Goal: Transaction & Acquisition: Obtain resource

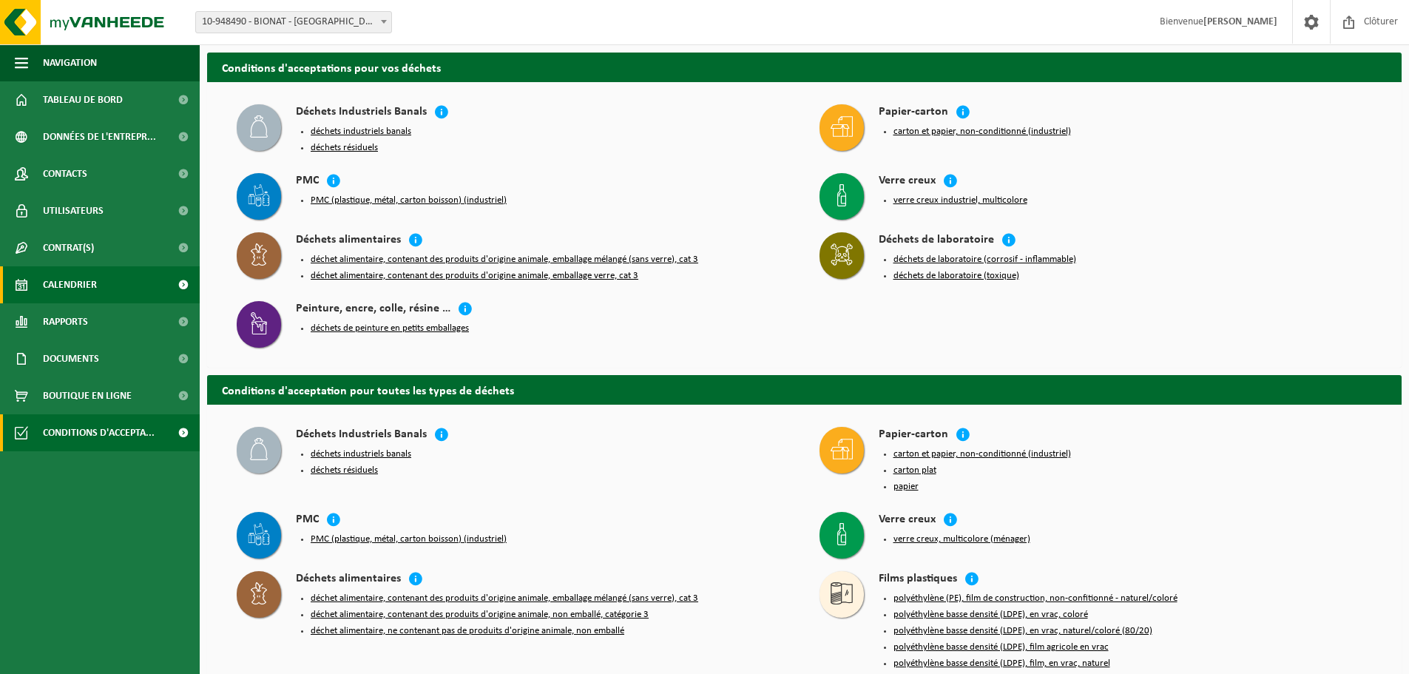
drag, startPoint x: 56, startPoint y: 280, endPoint x: 73, endPoint y: 280, distance: 16.3
click at [56, 280] on span "Calendrier" at bounding box center [70, 284] width 54 height 37
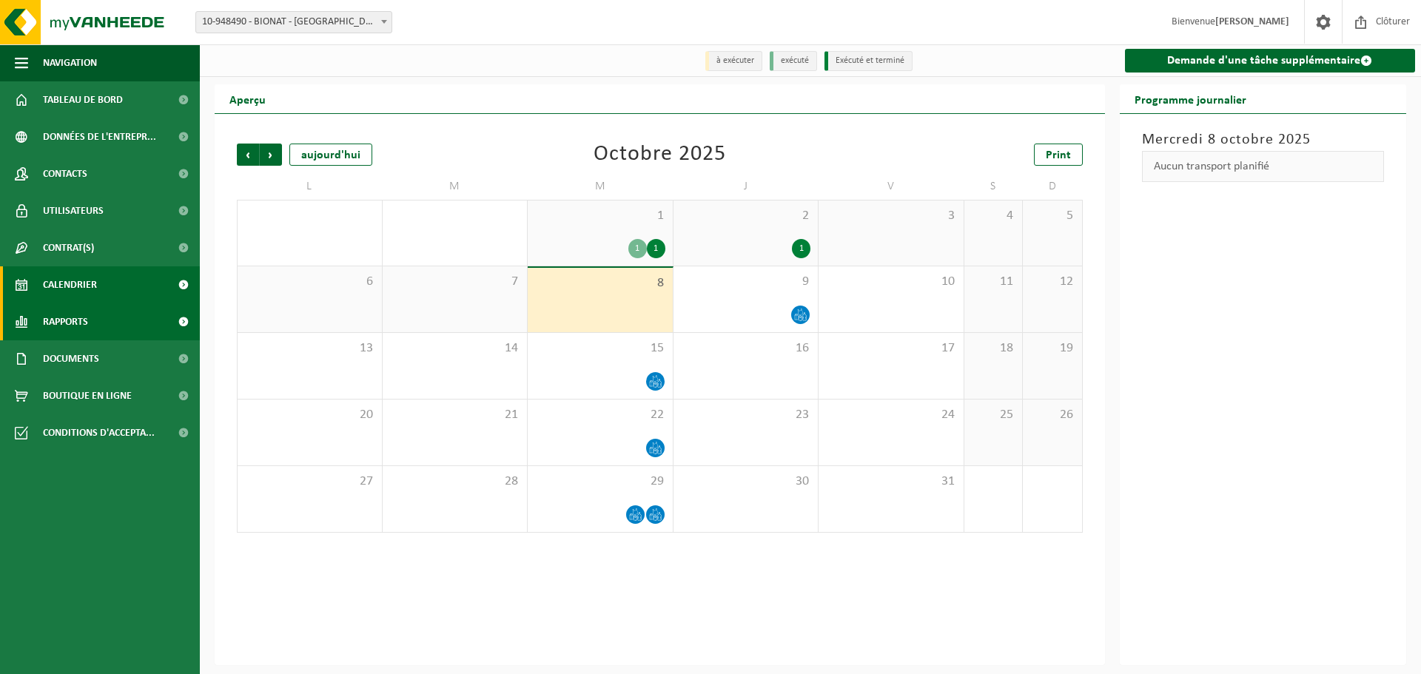
click at [69, 319] on span "Rapports" at bounding box center [65, 321] width 45 height 37
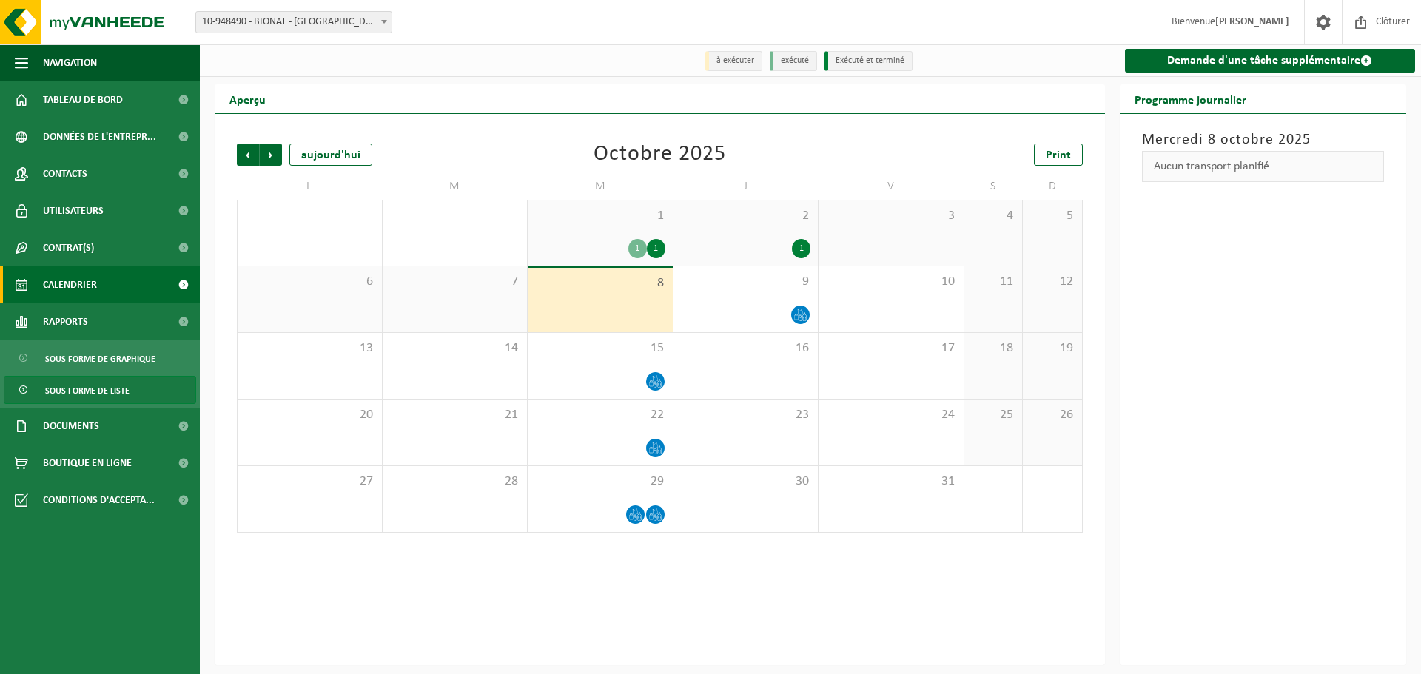
click at [101, 390] on span "Sous forme de liste" at bounding box center [87, 391] width 84 height 28
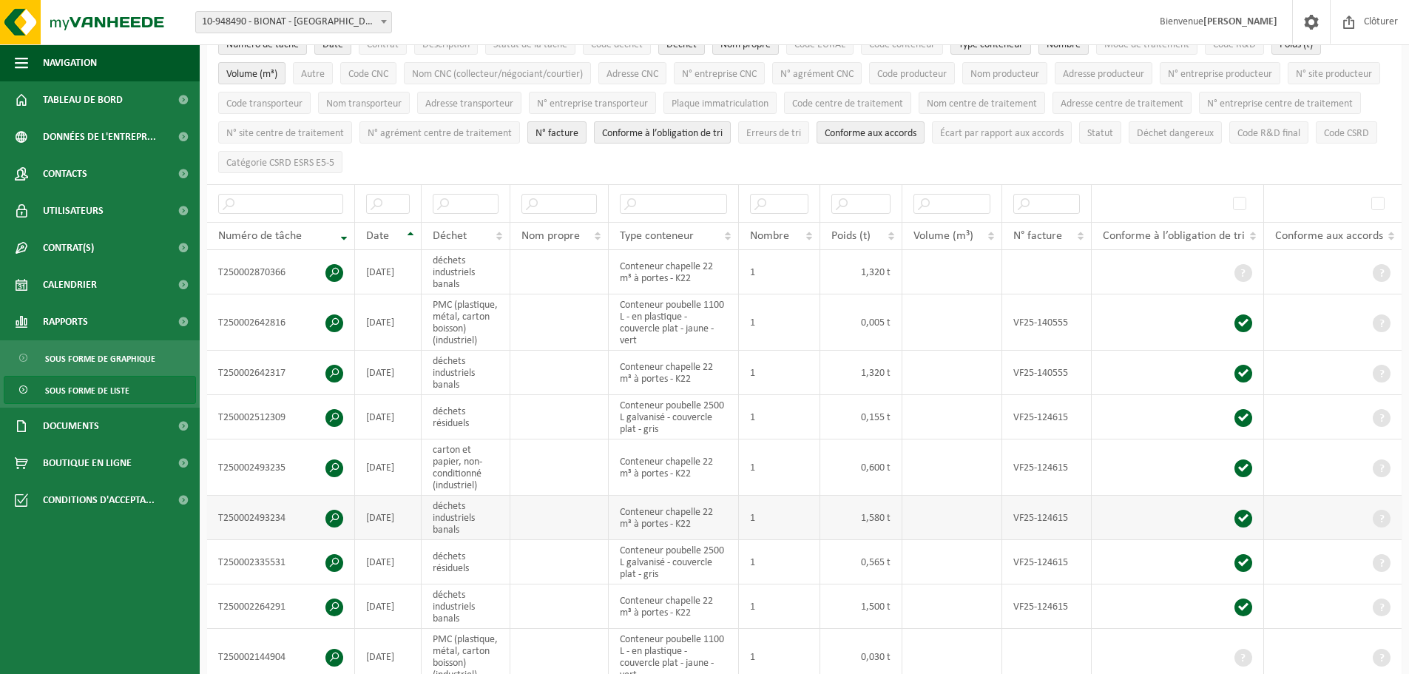
scroll to position [148, 0]
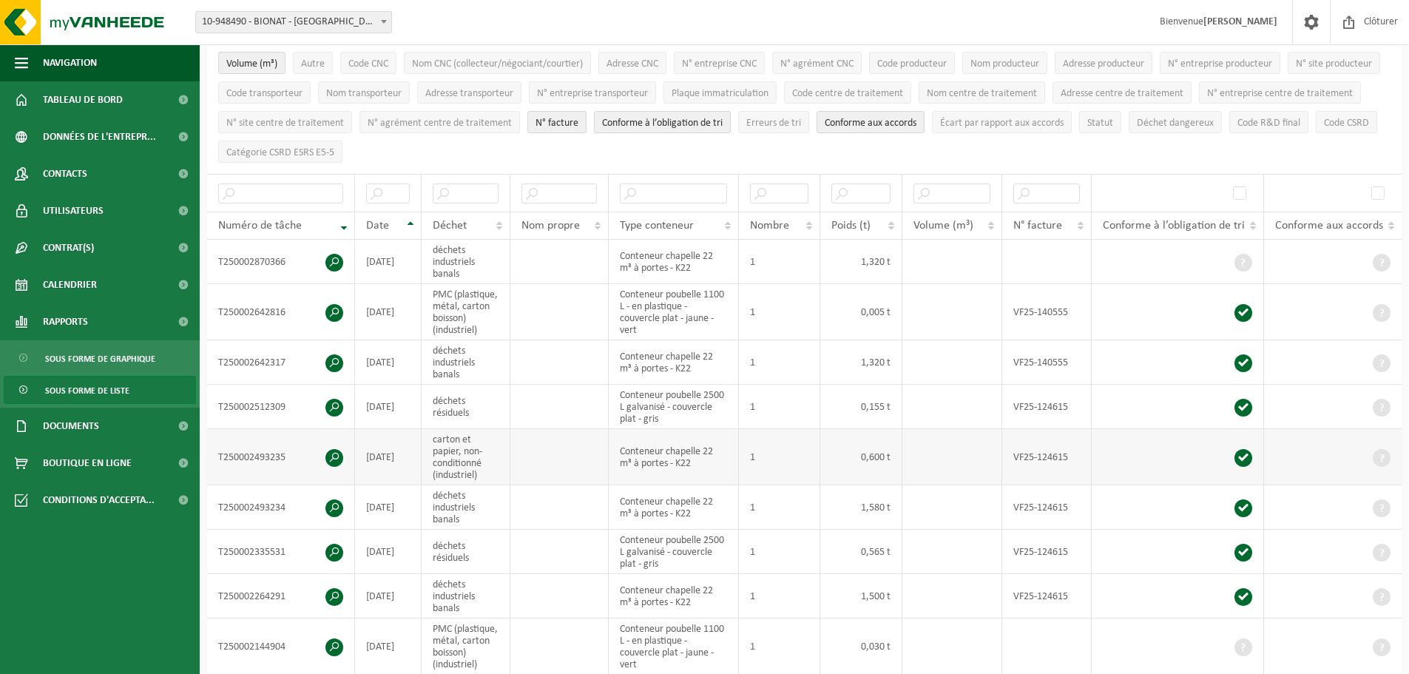
click at [334, 454] on span at bounding box center [335, 458] width 18 height 18
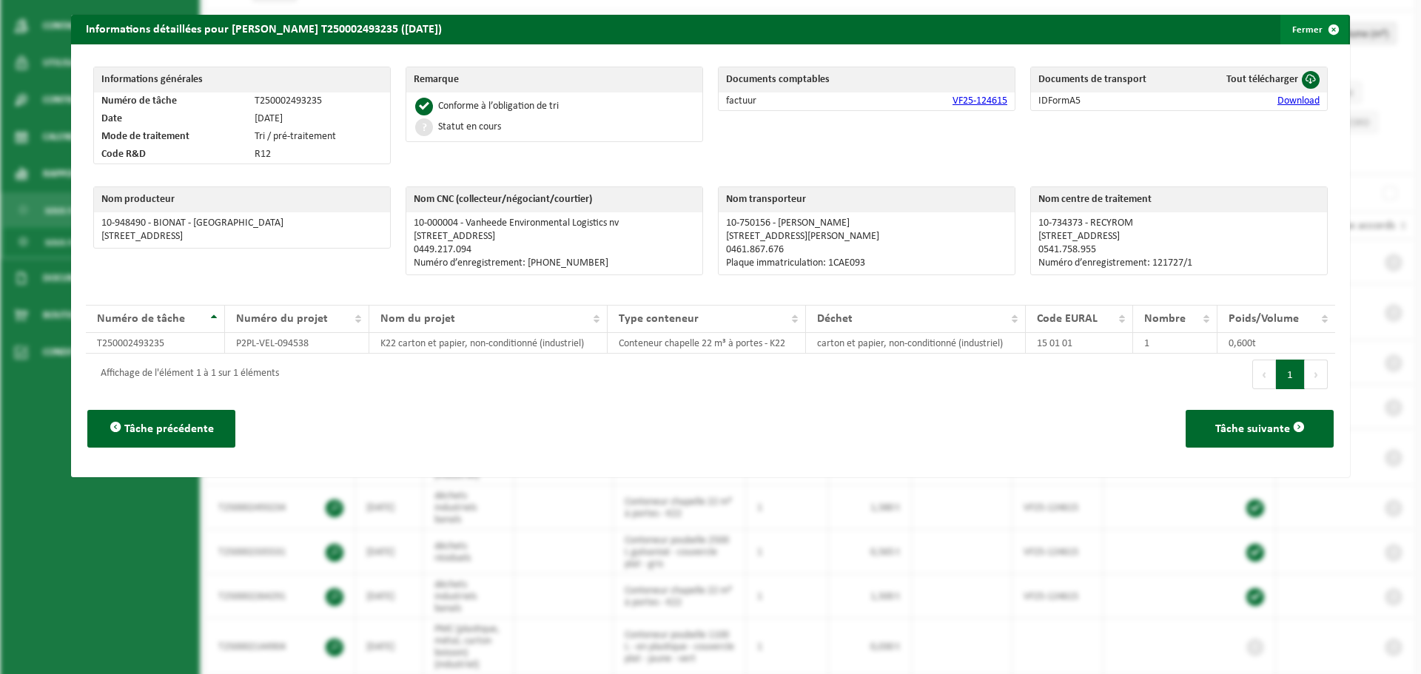
click at [1320, 26] on span "button" at bounding box center [1333, 30] width 30 height 30
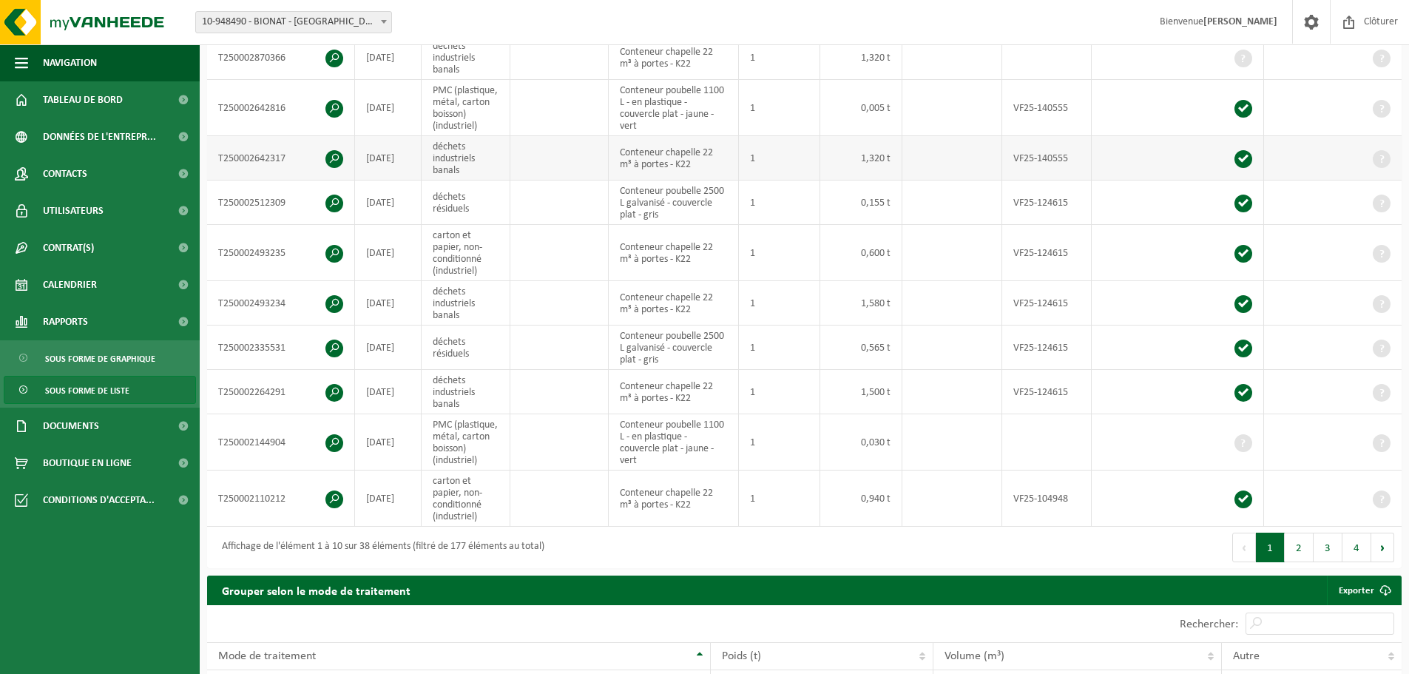
scroll to position [370, 0]
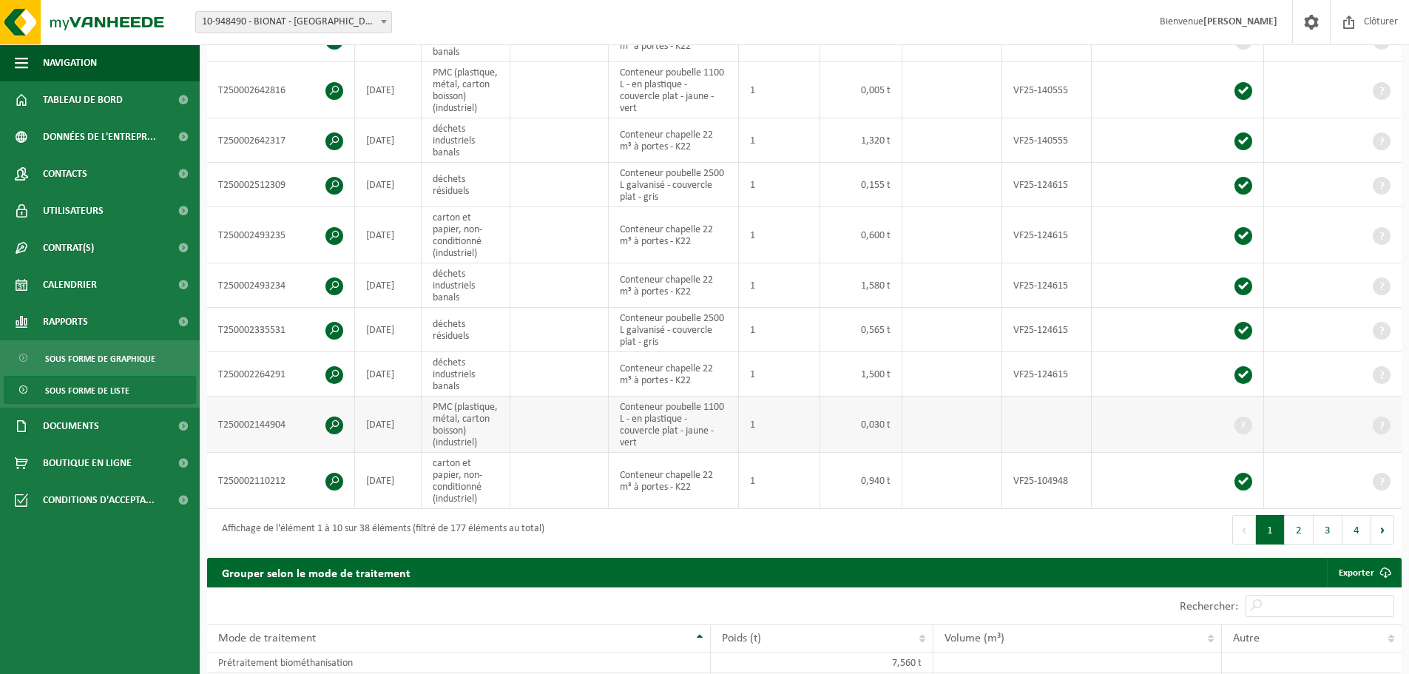
click at [333, 419] on span at bounding box center [335, 426] width 18 height 18
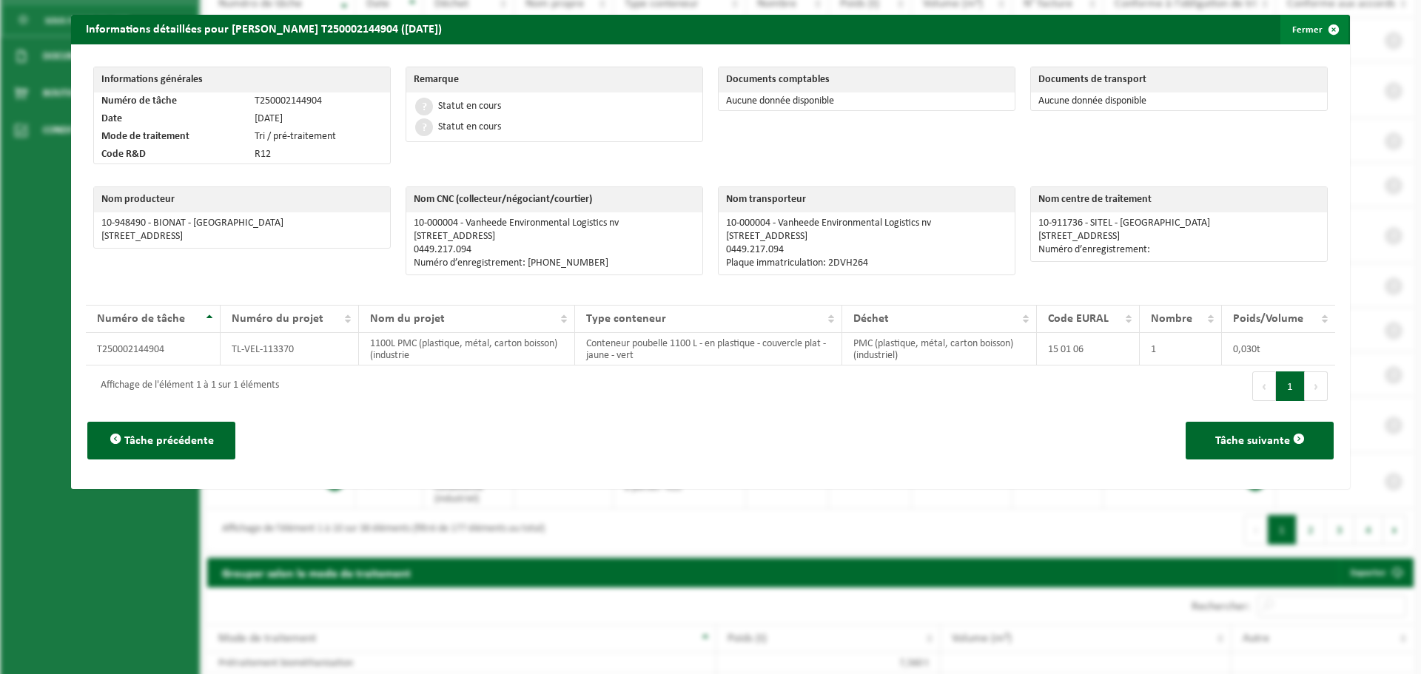
drag, startPoint x: 1325, startPoint y: 30, endPoint x: 1316, endPoint y: 37, distance: 11.7
click at [1324, 30] on span "button" at bounding box center [1333, 30] width 30 height 30
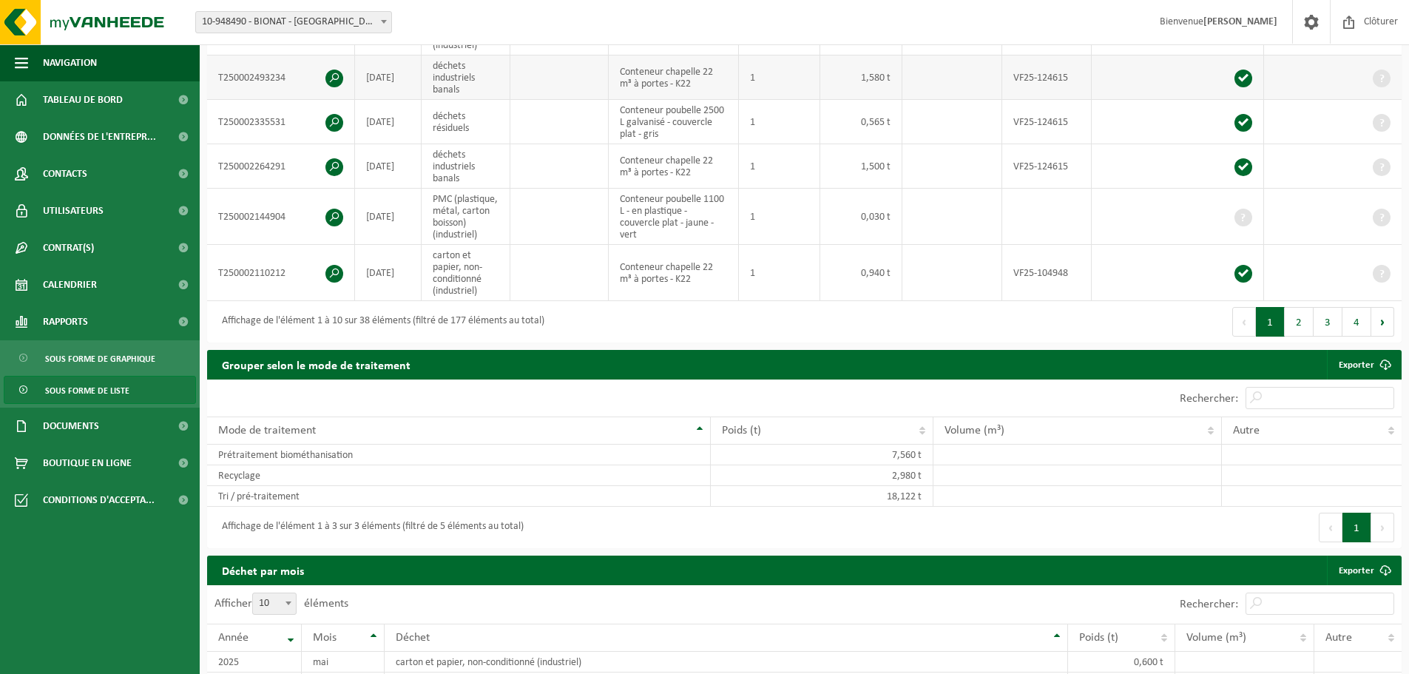
scroll to position [666, 0]
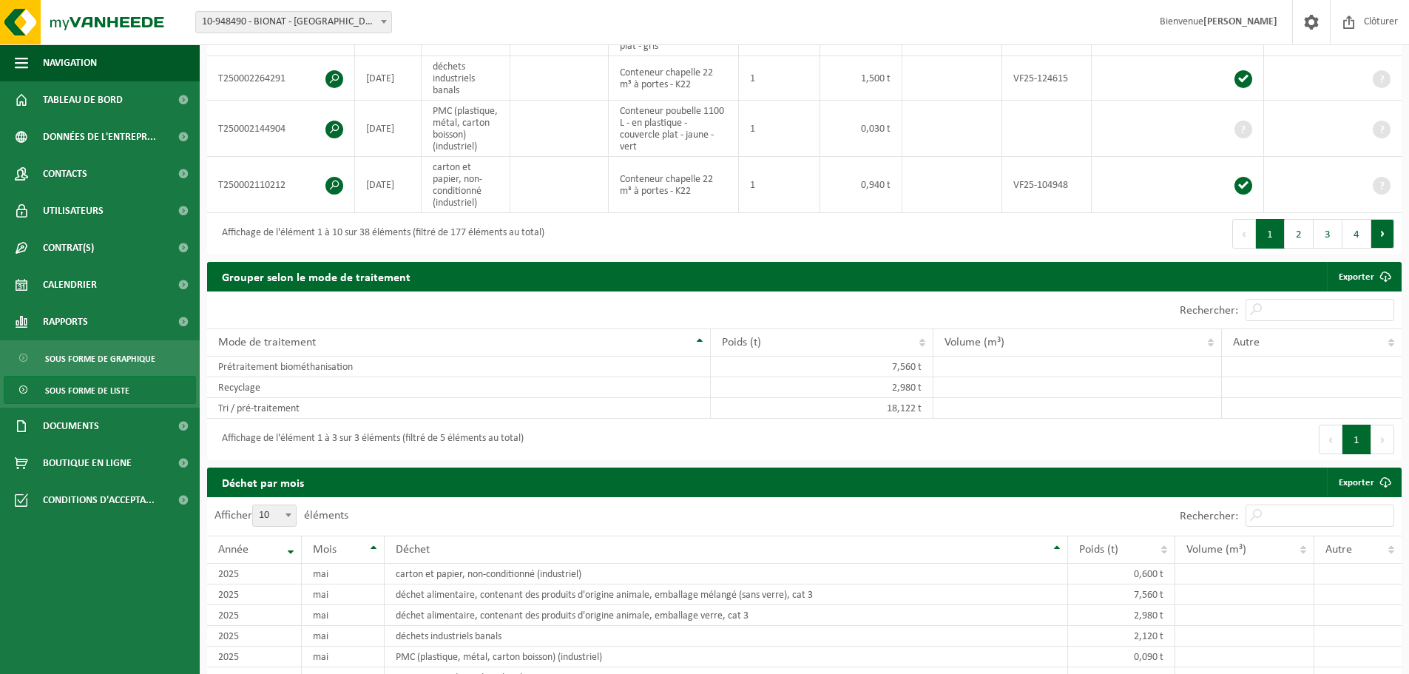
click at [1386, 226] on button "Suivant" at bounding box center [1383, 234] width 23 height 30
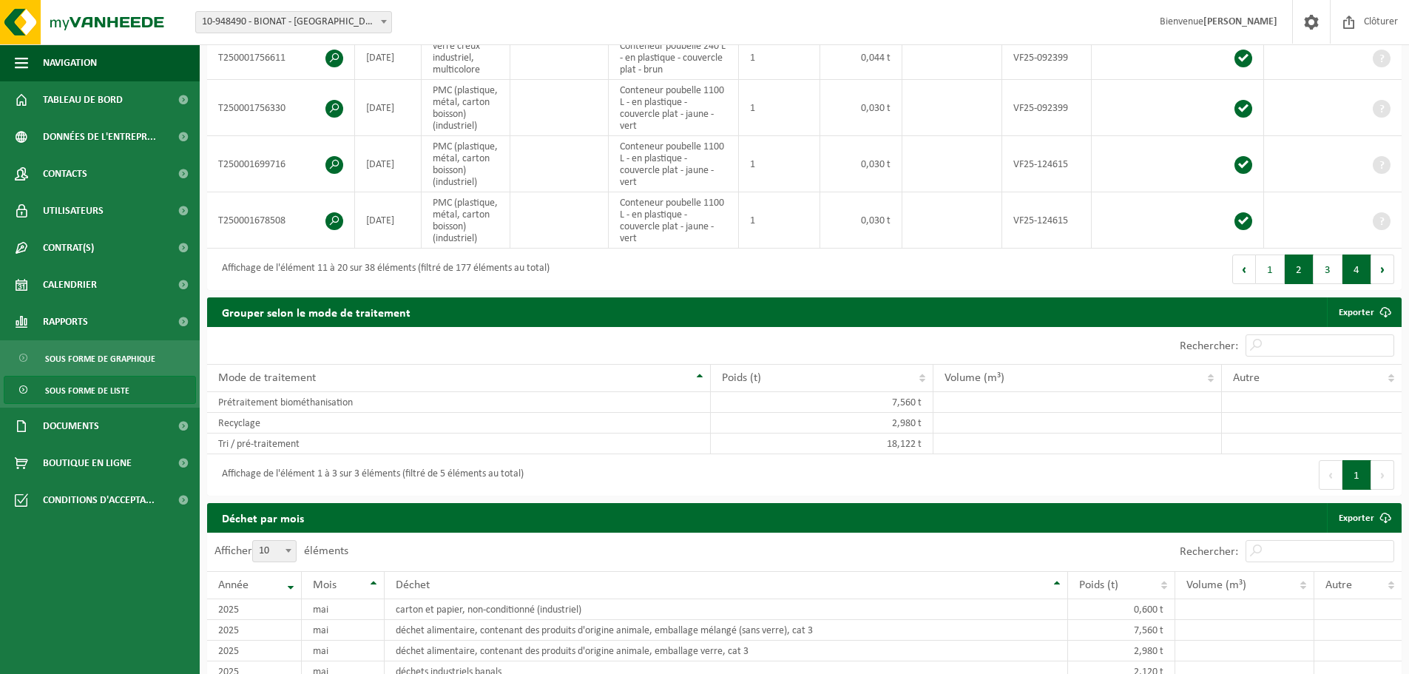
click at [1364, 272] on button "4" at bounding box center [1357, 270] width 29 height 30
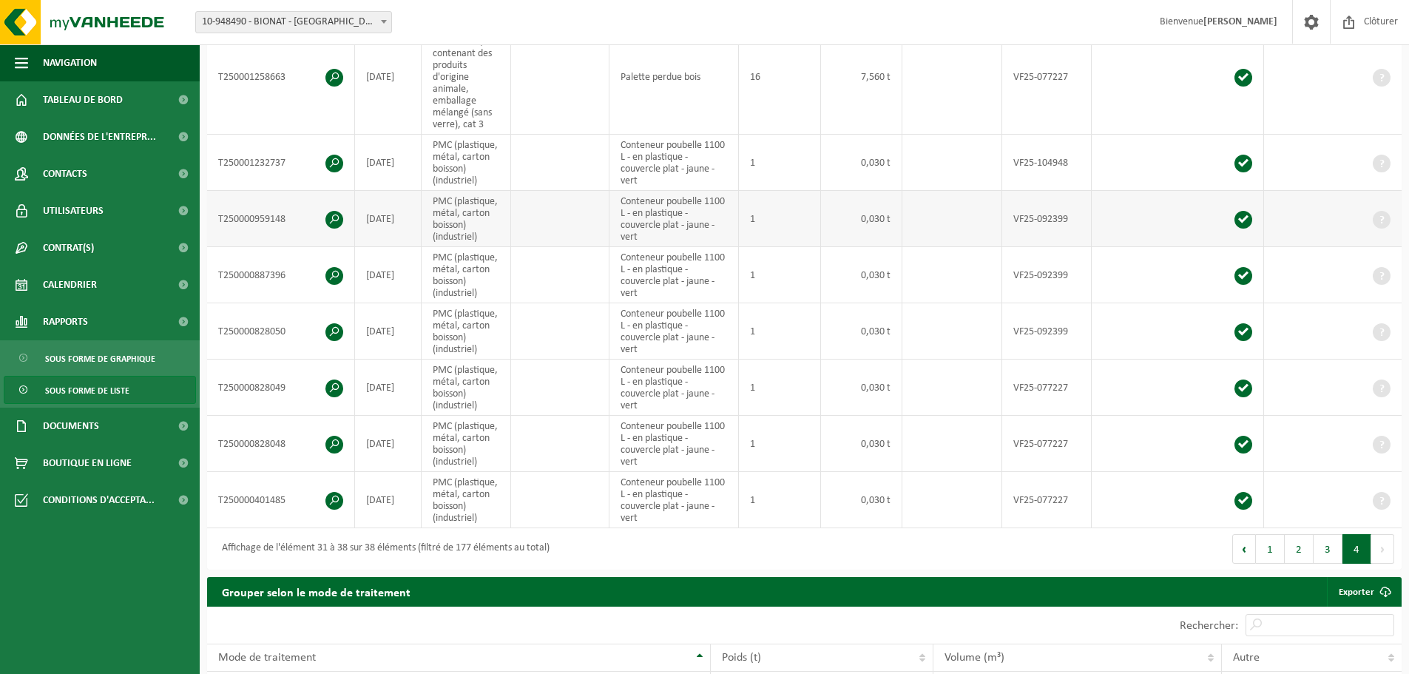
scroll to position [518, 0]
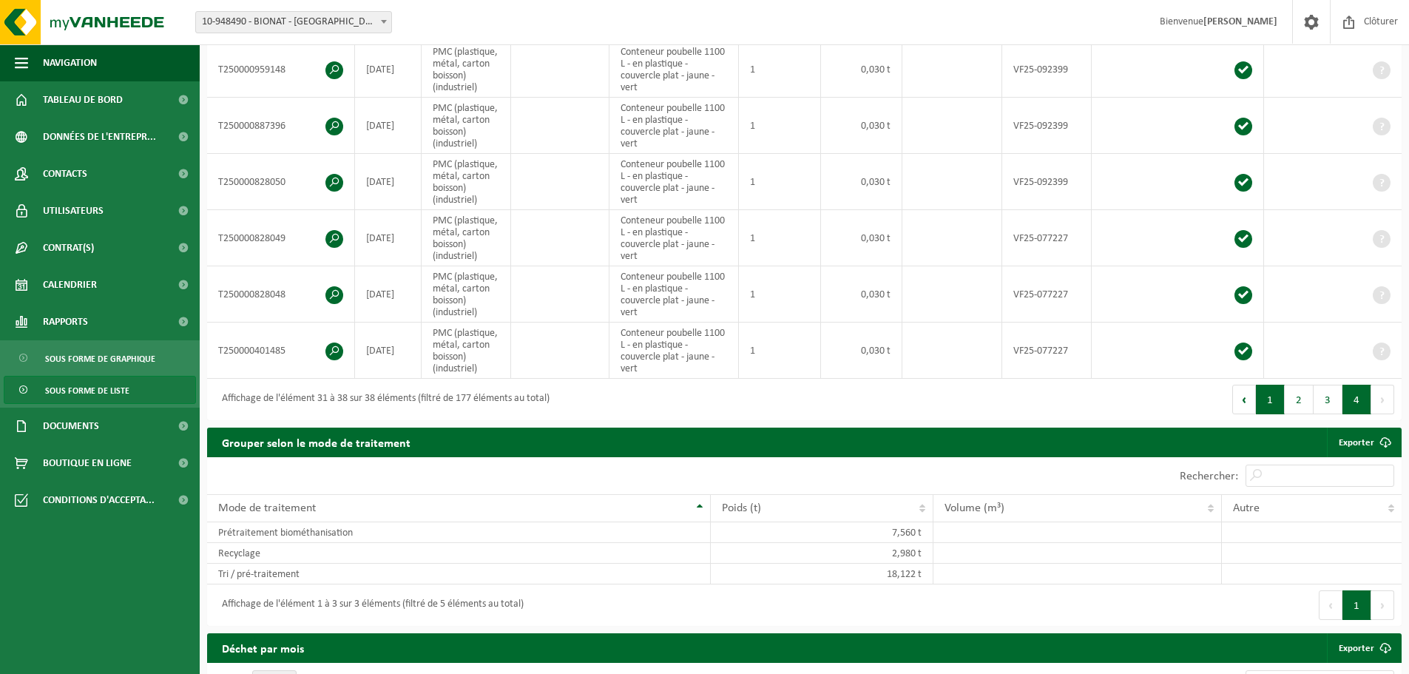
click at [1270, 394] on button "1" at bounding box center [1270, 400] width 29 height 30
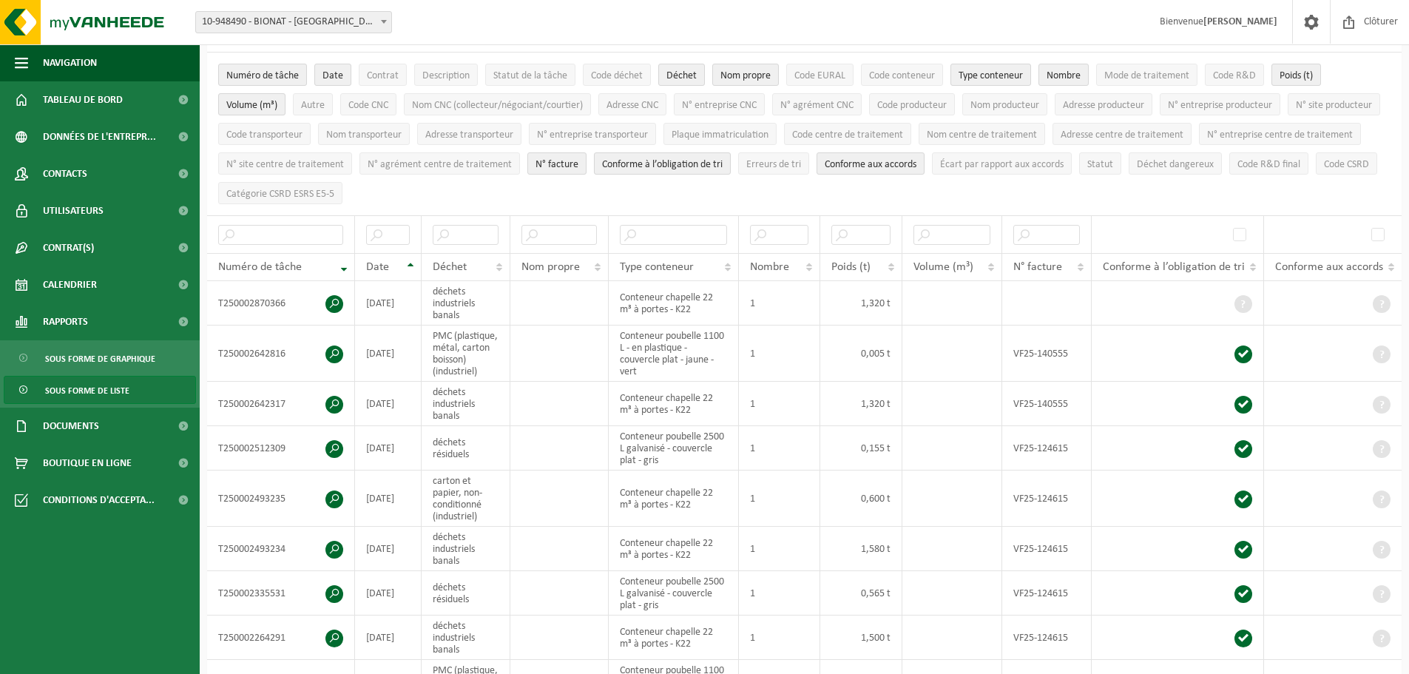
scroll to position [0, 0]
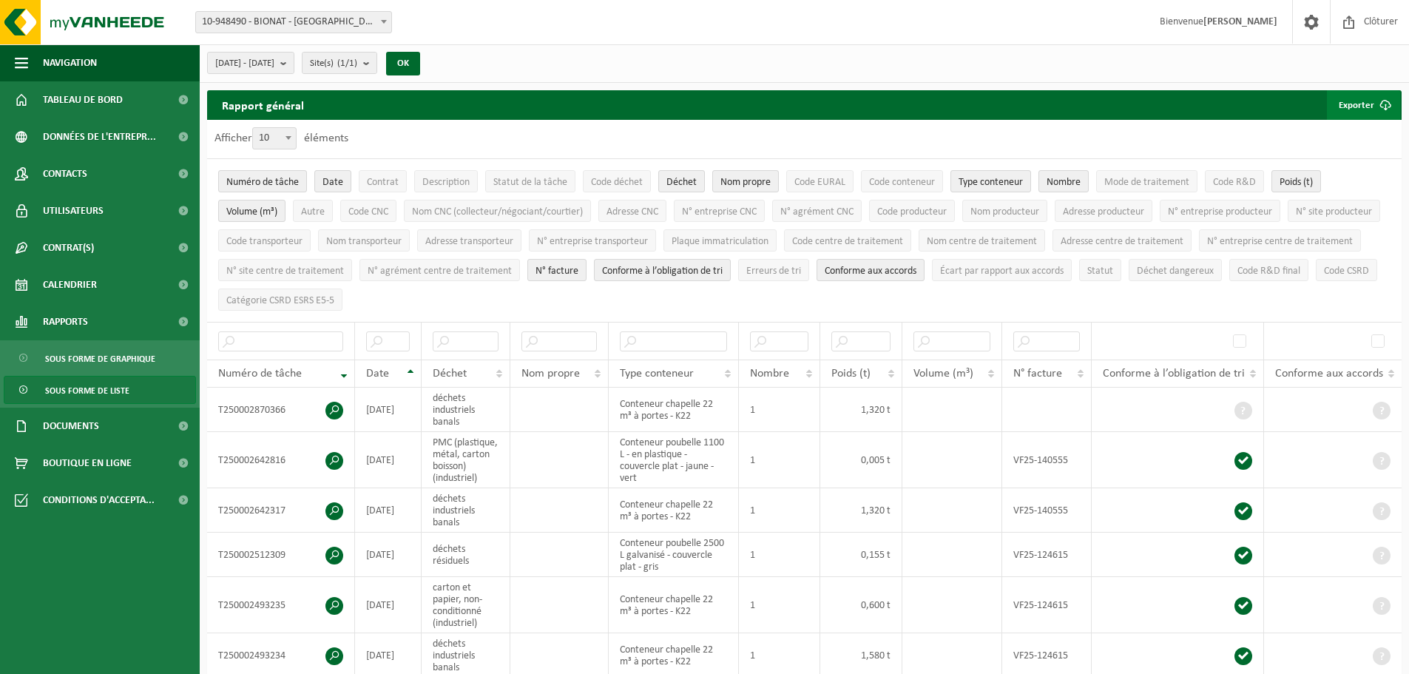
click at [1381, 103] on span "submit" at bounding box center [1386, 105] width 30 height 30
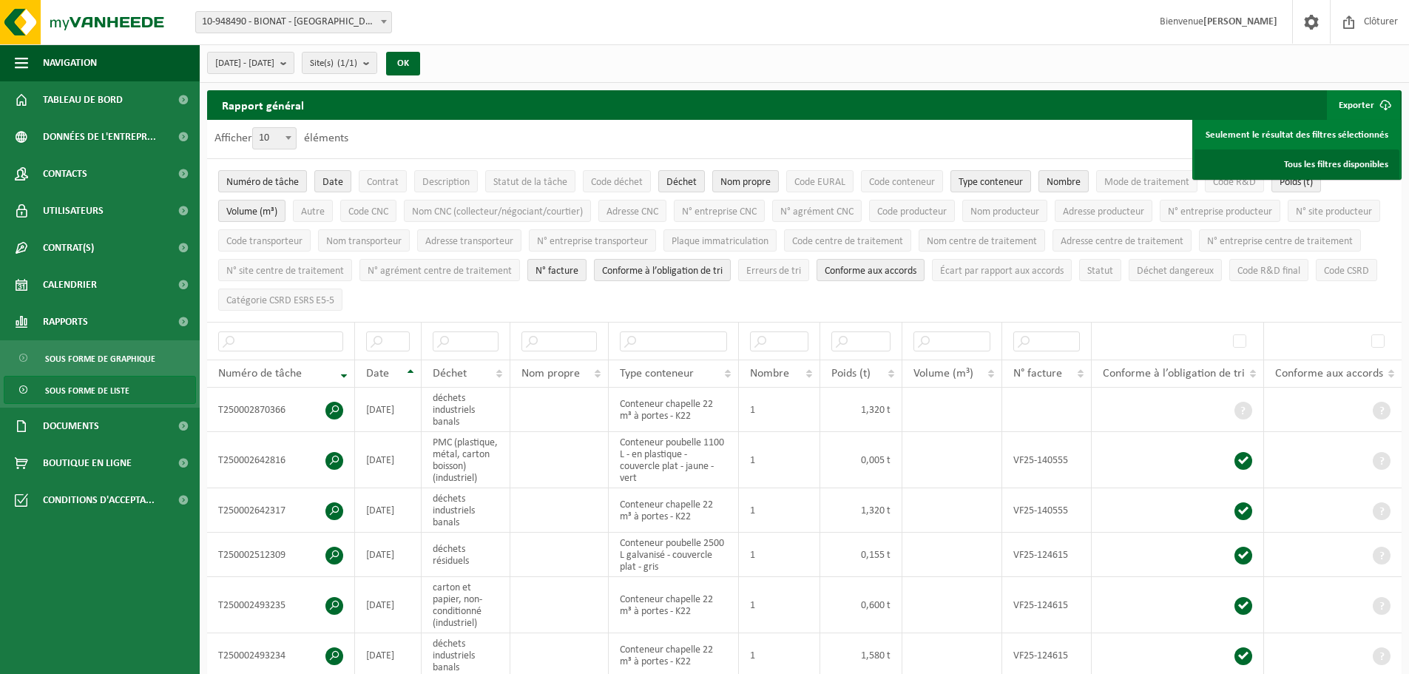
click at [1345, 162] on link "Tous les filtres disponibles" at bounding box center [1297, 164] width 205 height 30
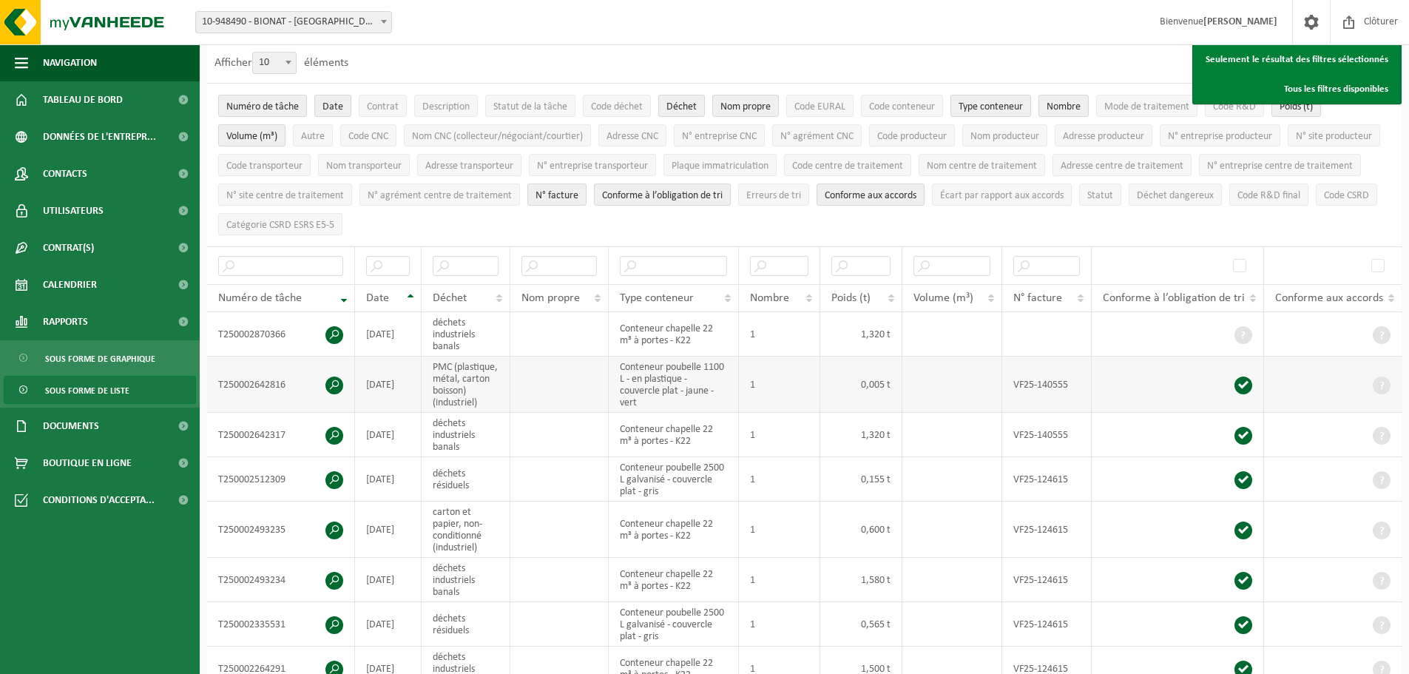
scroll to position [74, 0]
click at [292, 64] on b at bounding box center [289, 64] width 6 height 4
click at [292, 54] on select "10 25 50 100" at bounding box center [278, 53] width 44 height 1
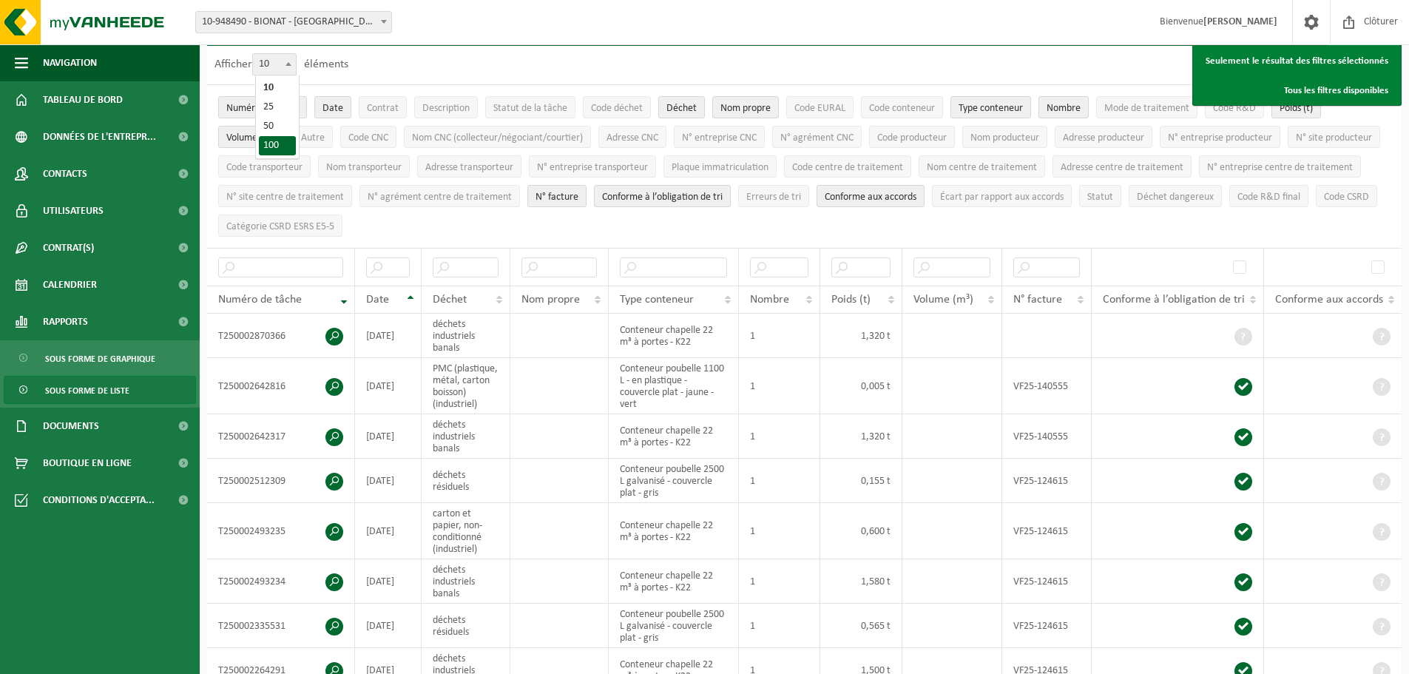
select select "100"
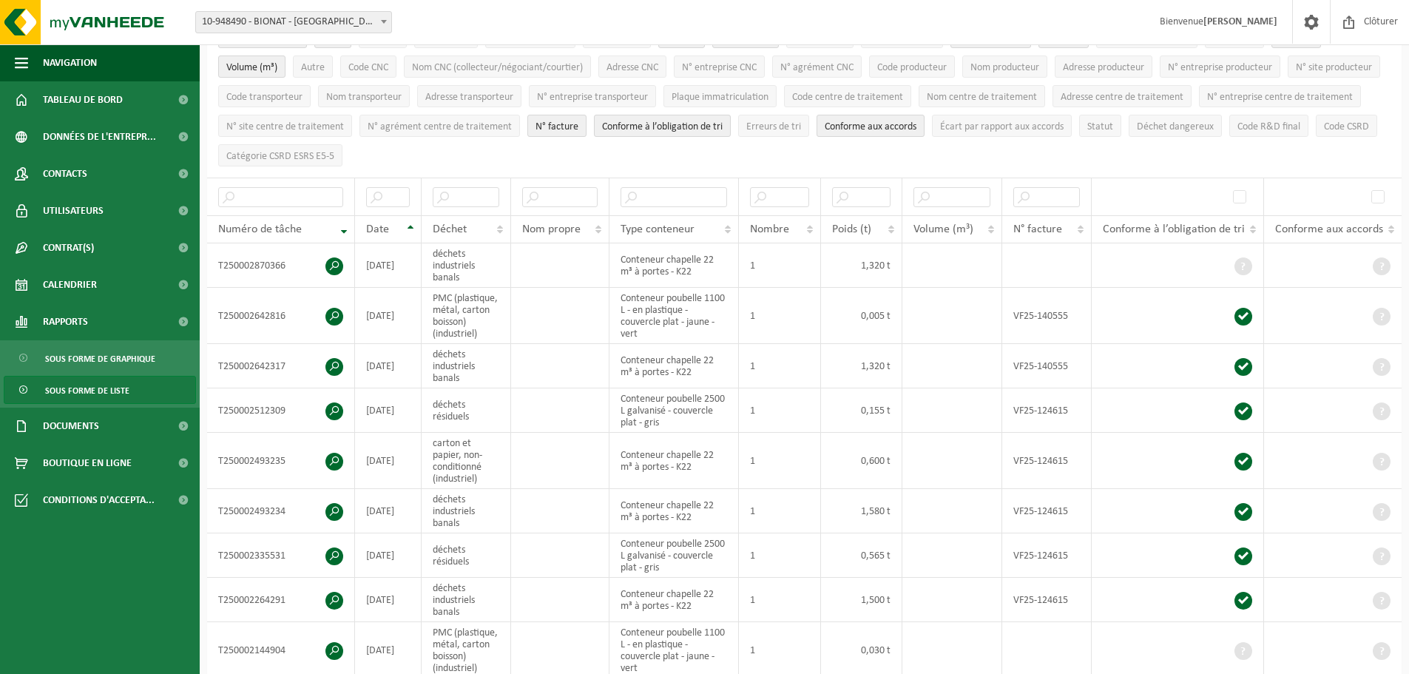
scroll to position [0, 0]
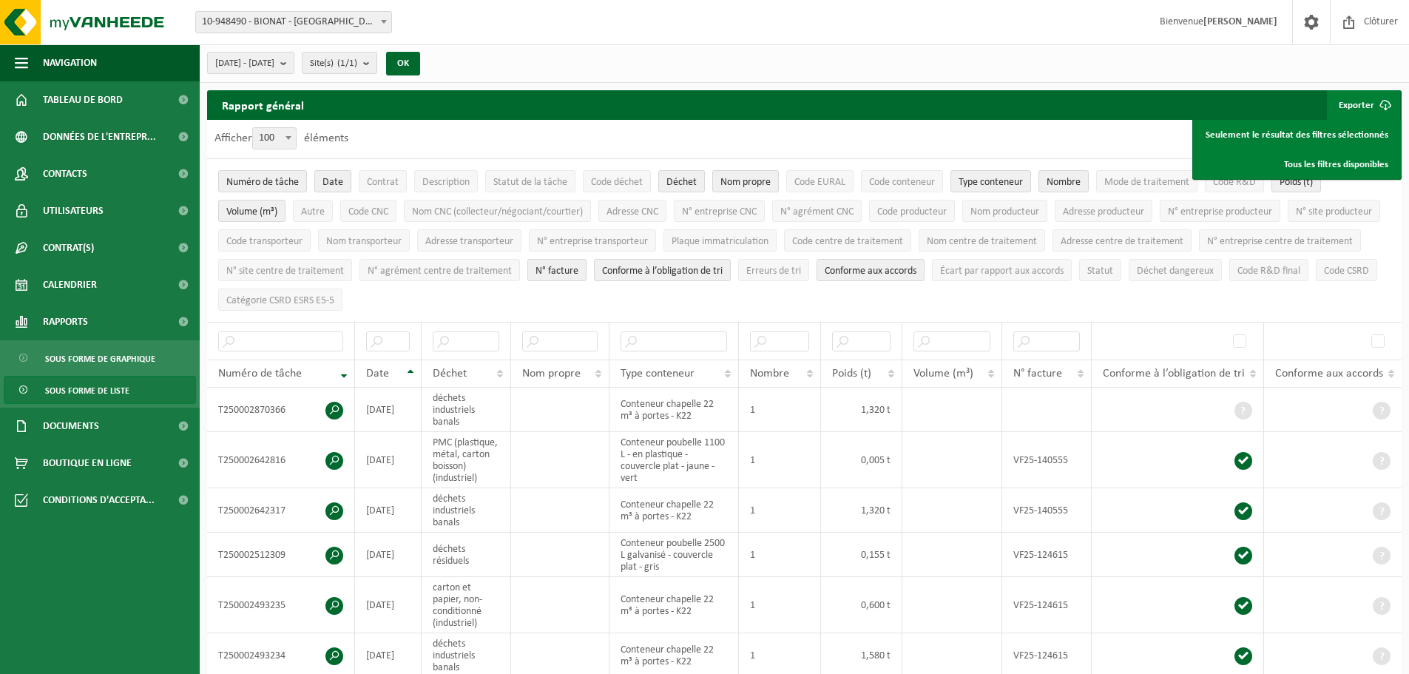
click at [334, 178] on span "Date" at bounding box center [333, 182] width 21 height 11
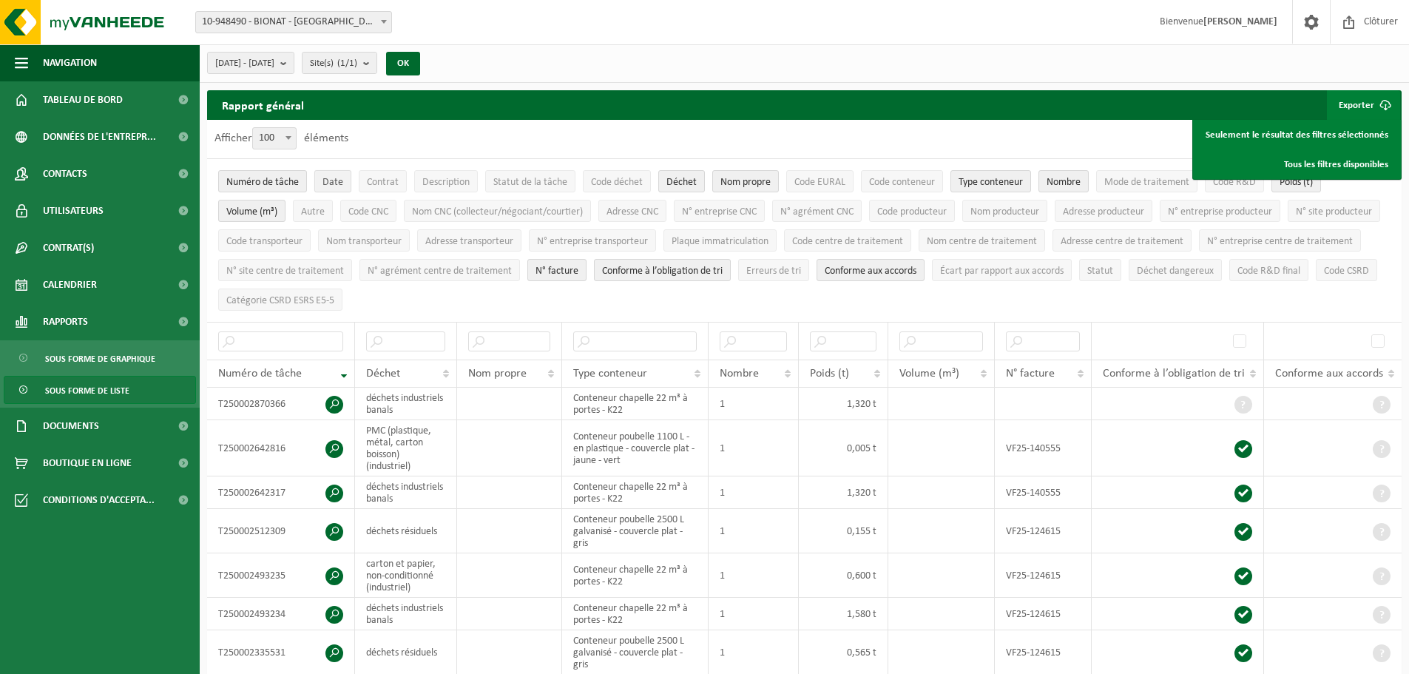
click at [335, 177] on span "Date" at bounding box center [333, 182] width 21 height 11
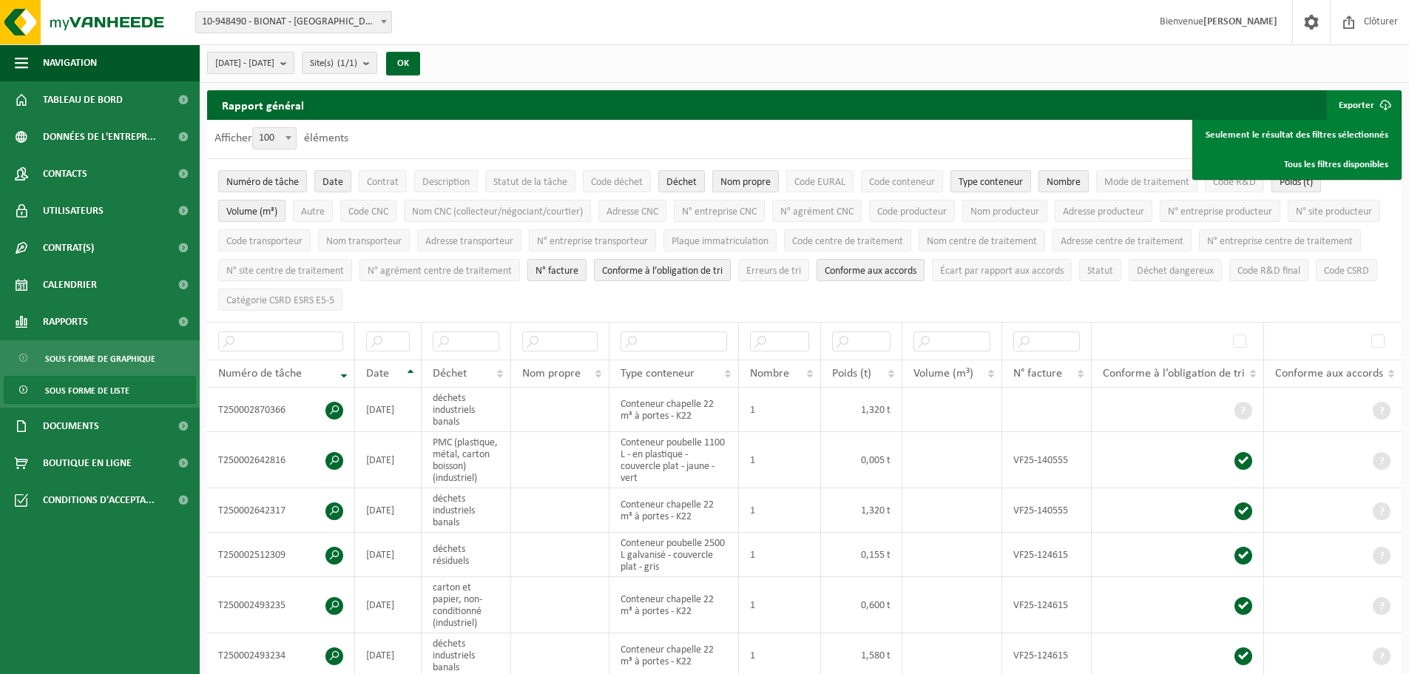
click at [294, 59] on button "[DATE] - [DATE]" at bounding box center [250, 63] width 87 height 22
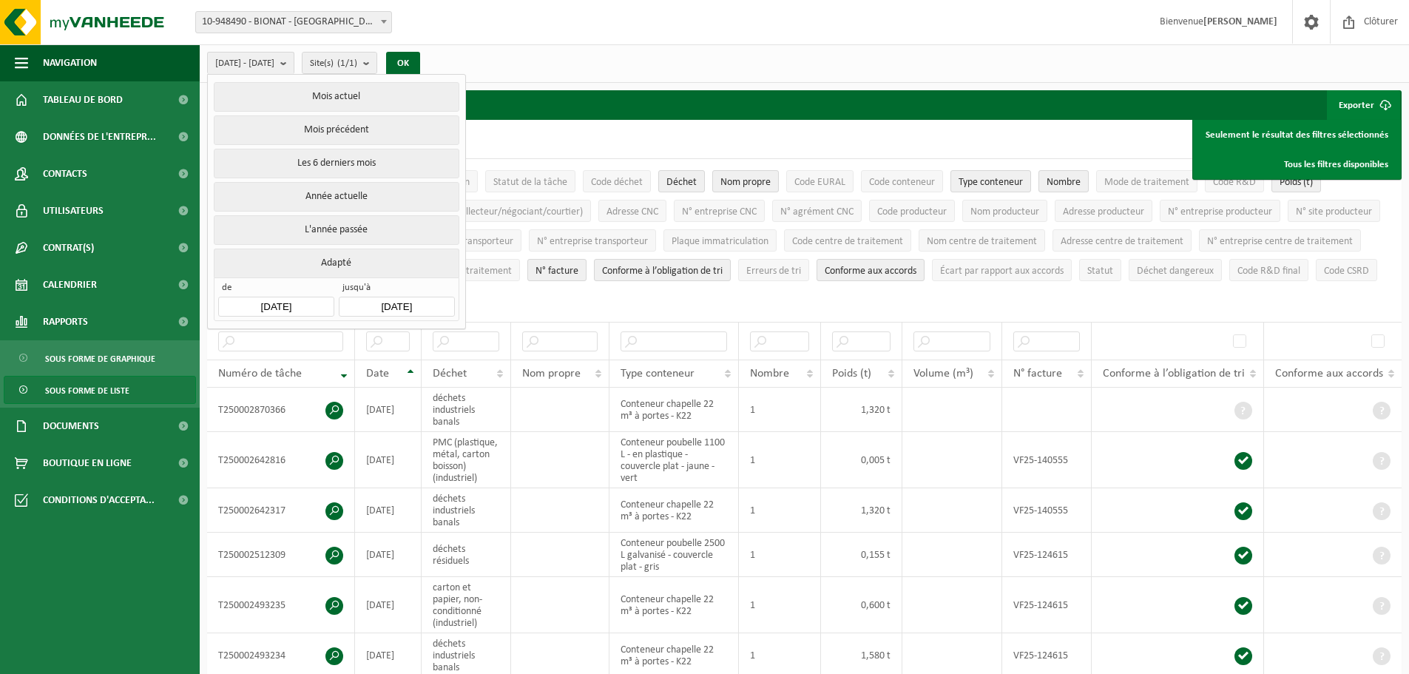
click at [311, 301] on input "[DATE]" at bounding box center [275, 307] width 115 height 20
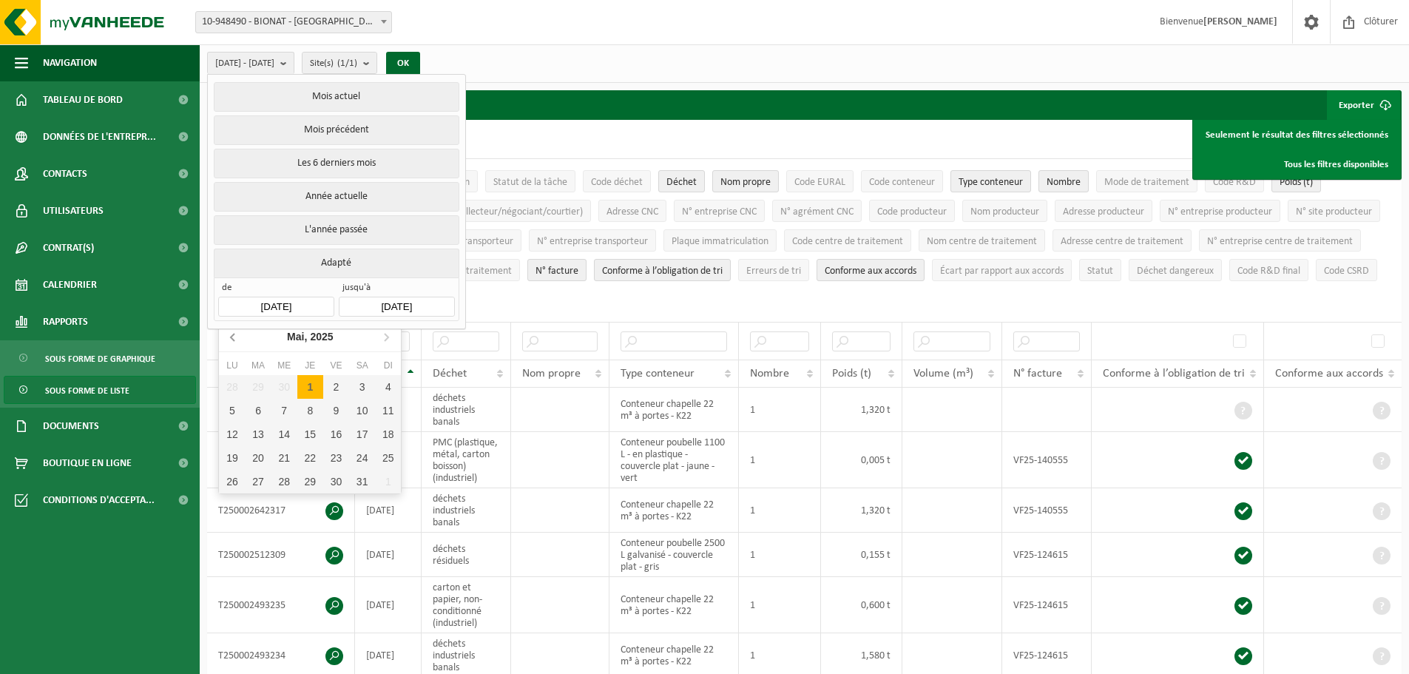
click at [230, 338] on icon at bounding box center [234, 337] width 24 height 24
click at [286, 385] on div "1" at bounding box center [285, 387] width 26 height 24
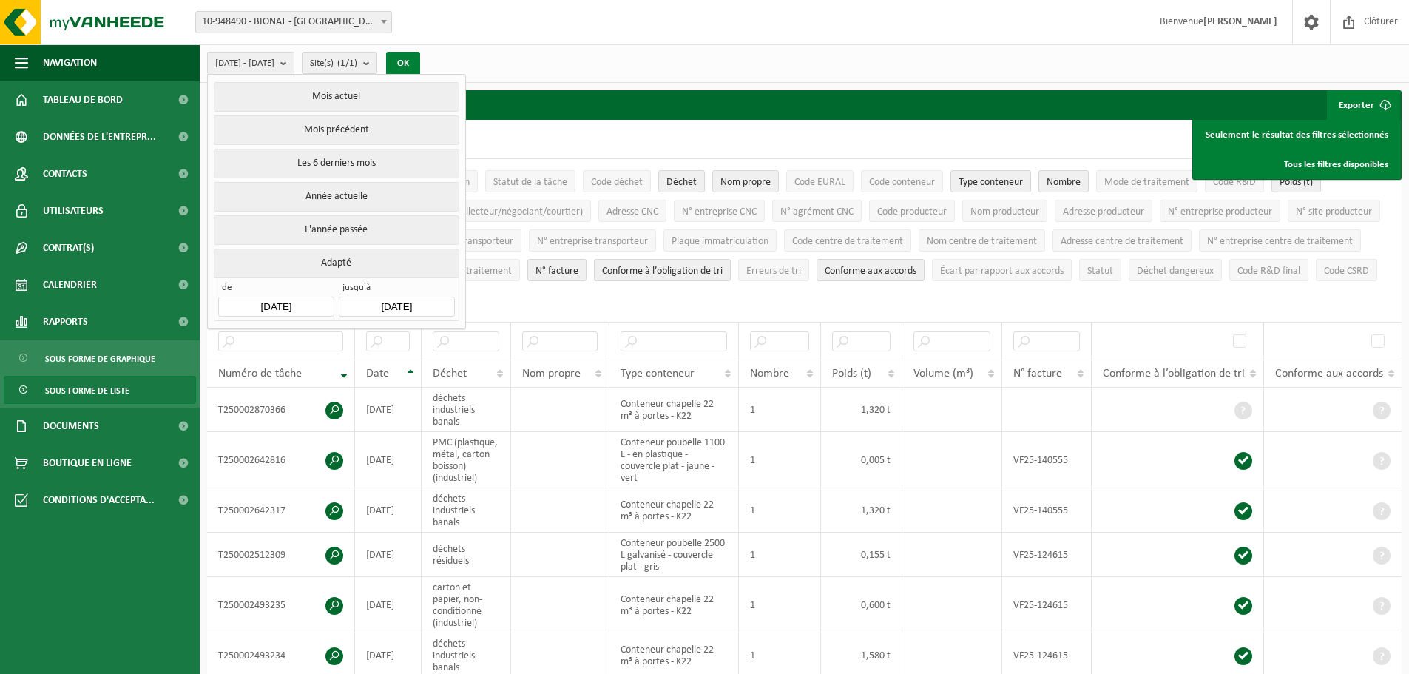
click at [420, 60] on button "OK" at bounding box center [403, 64] width 34 height 24
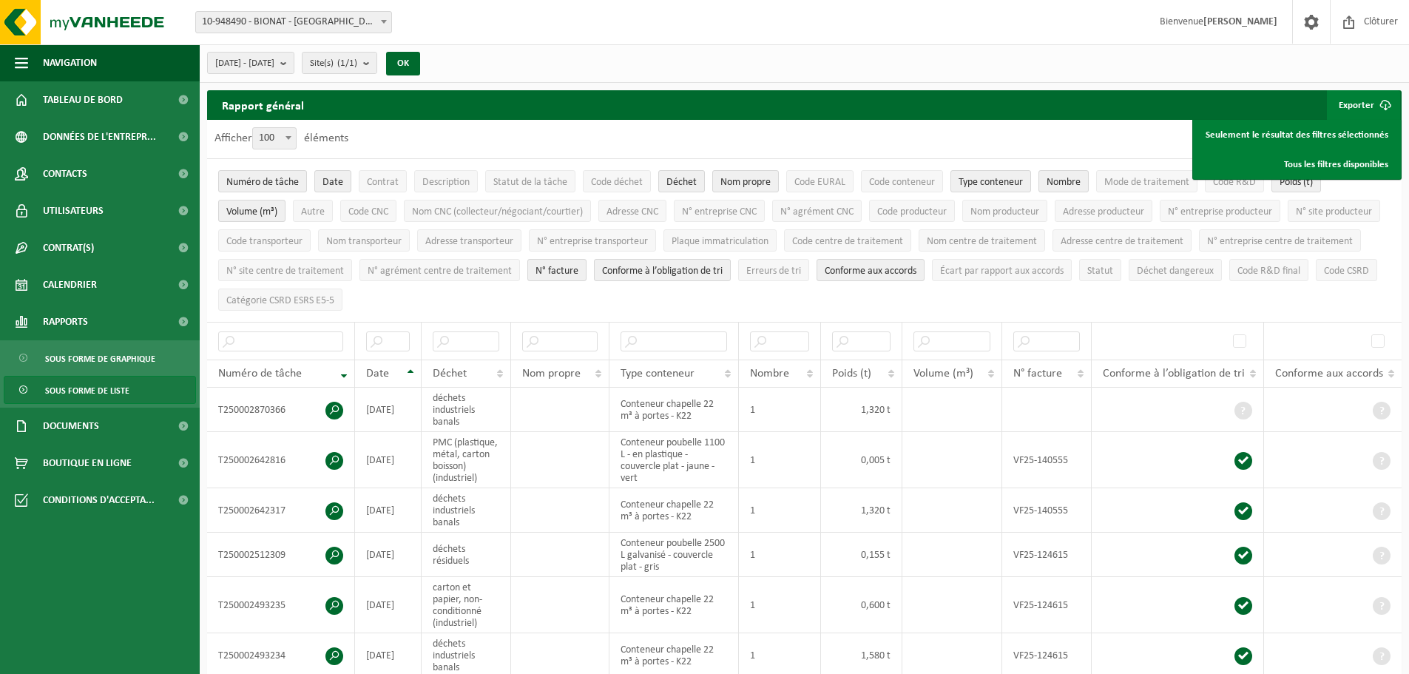
click at [293, 133] on span at bounding box center [288, 137] width 15 height 19
click at [293, 128] on select "10 25 50 100" at bounding box center [278, 127] width 44 height 1
click at [293, 133] on span at bounding box center [288, 137] width 15 height 19
click at [293, 128] on select "10 25 50 100" at bounding box center [278, 127] width 44 height 1
click at [437, 129] on div "Afficher 10 25 50 100 100 éléments" at bounding box center [804, 139] width 1195 height 38
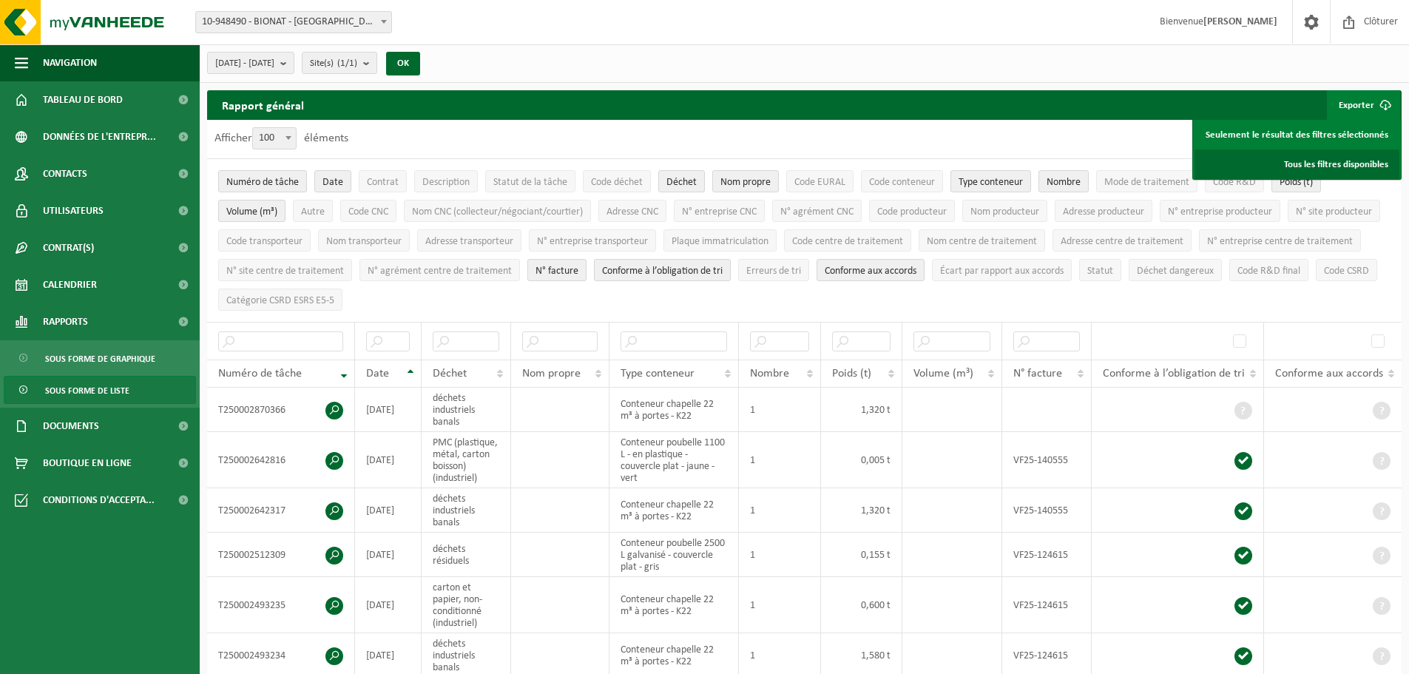
click at [1324, 162] on link "Tous les filtres disponibles" at bounding box center [1297, 164] width 205 height 30
click at [294, 66] on button "[DATE] - [DATE]" at bounding box center [250, 63] width 87 height 22
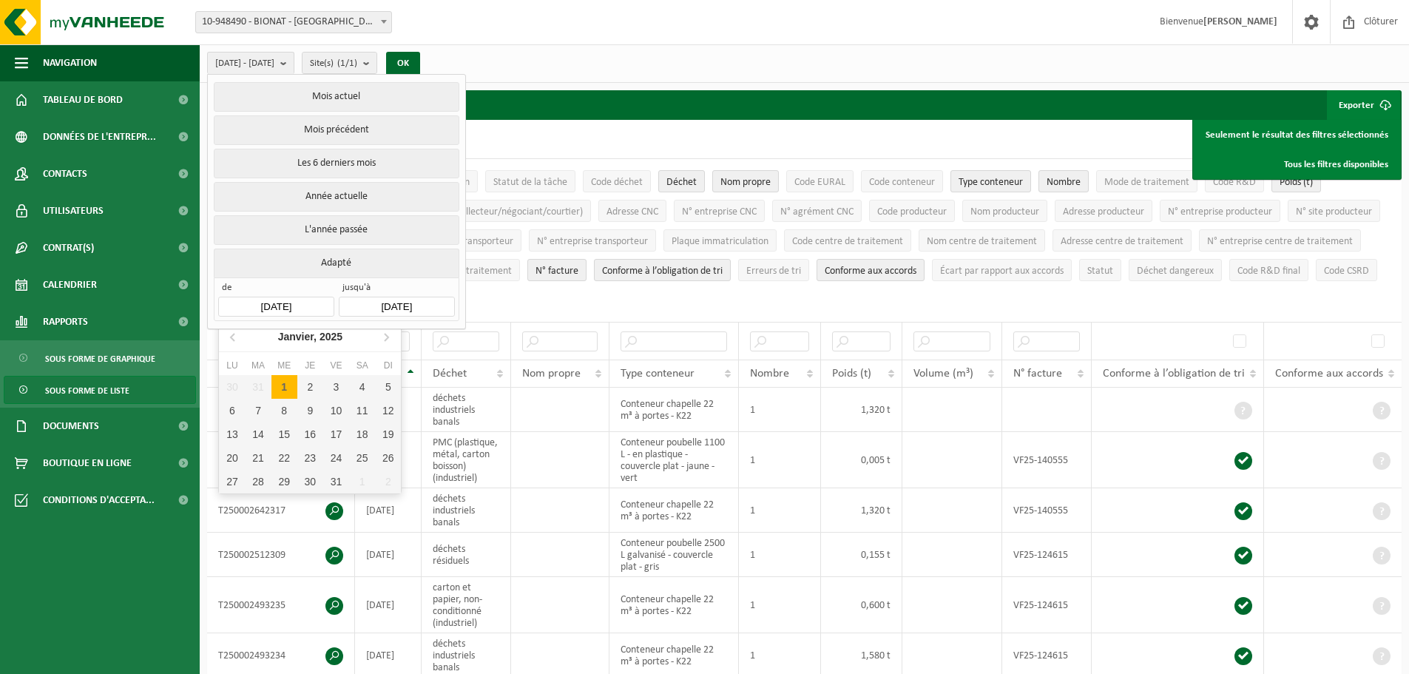
click at [241, 297] on input "[DATE]" at bounding box center [275, 307] width 115 height 20
click at [229, 334] on icon at bounding box center [234, 337] width 24 height 24
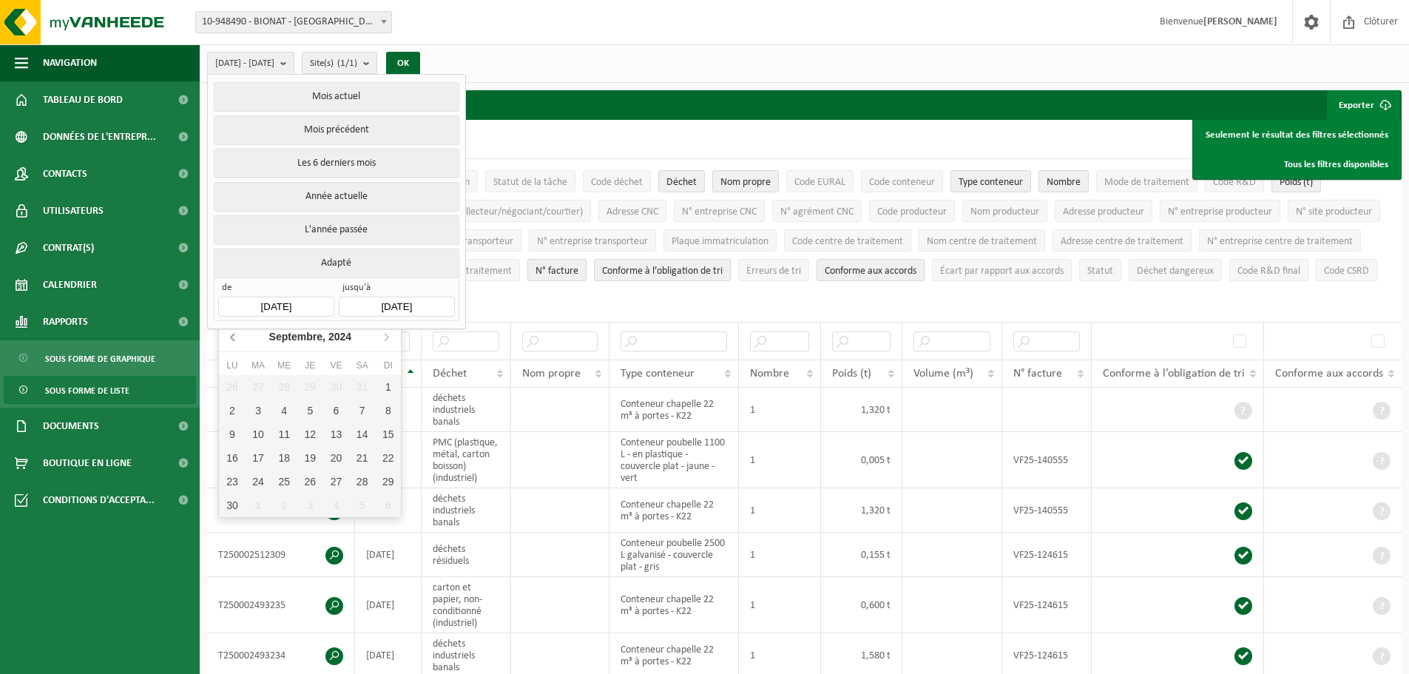
click at [229, 334] on icon at bounding box center [234, 337] width 24 height 24
click at [310, 392] on div "1" at bounding box center [310, 387] width 26 height 24
type input "[DATE]"
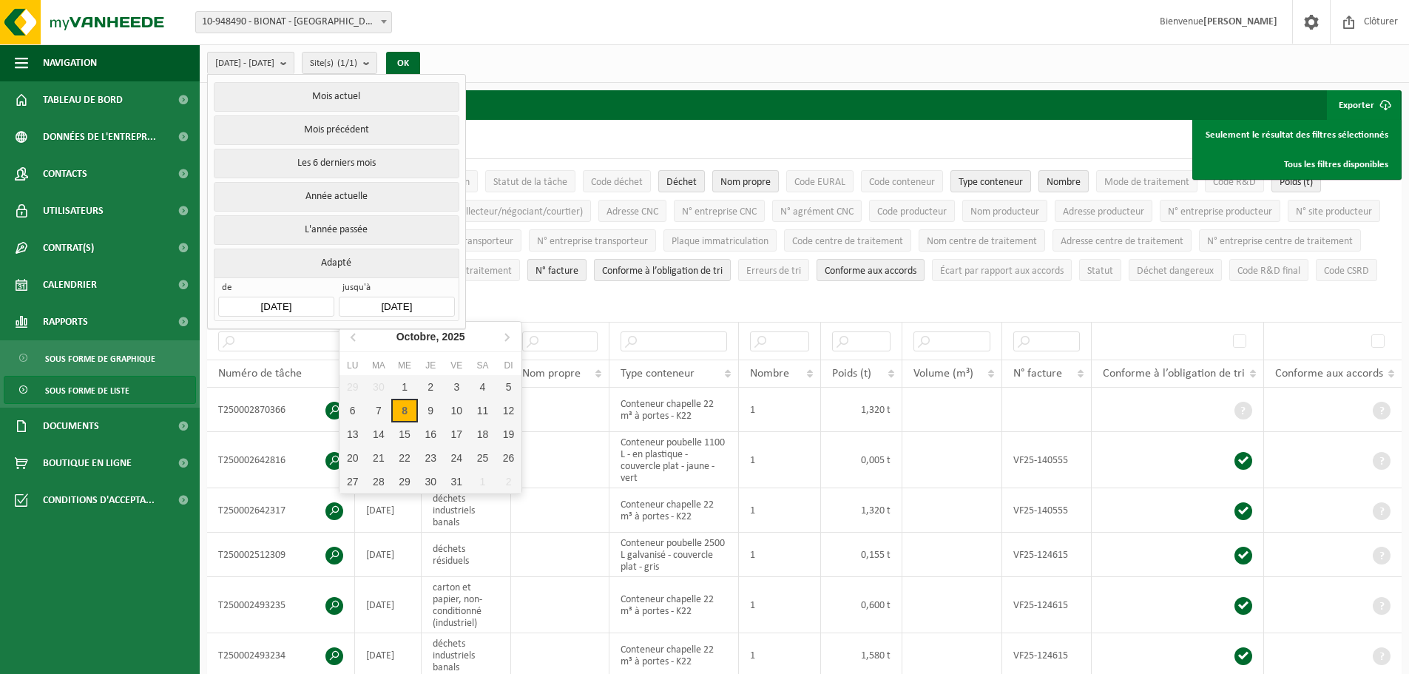
click at [439, 297] on input "[DATE]" at bounding box center [396, 307] width 115 height 20
click at [344, 336] on icon at bounding box center [355, 337] width 24 height 24
click at [344, 334] on icon at bounding box center [355, 337] width 24 height 24
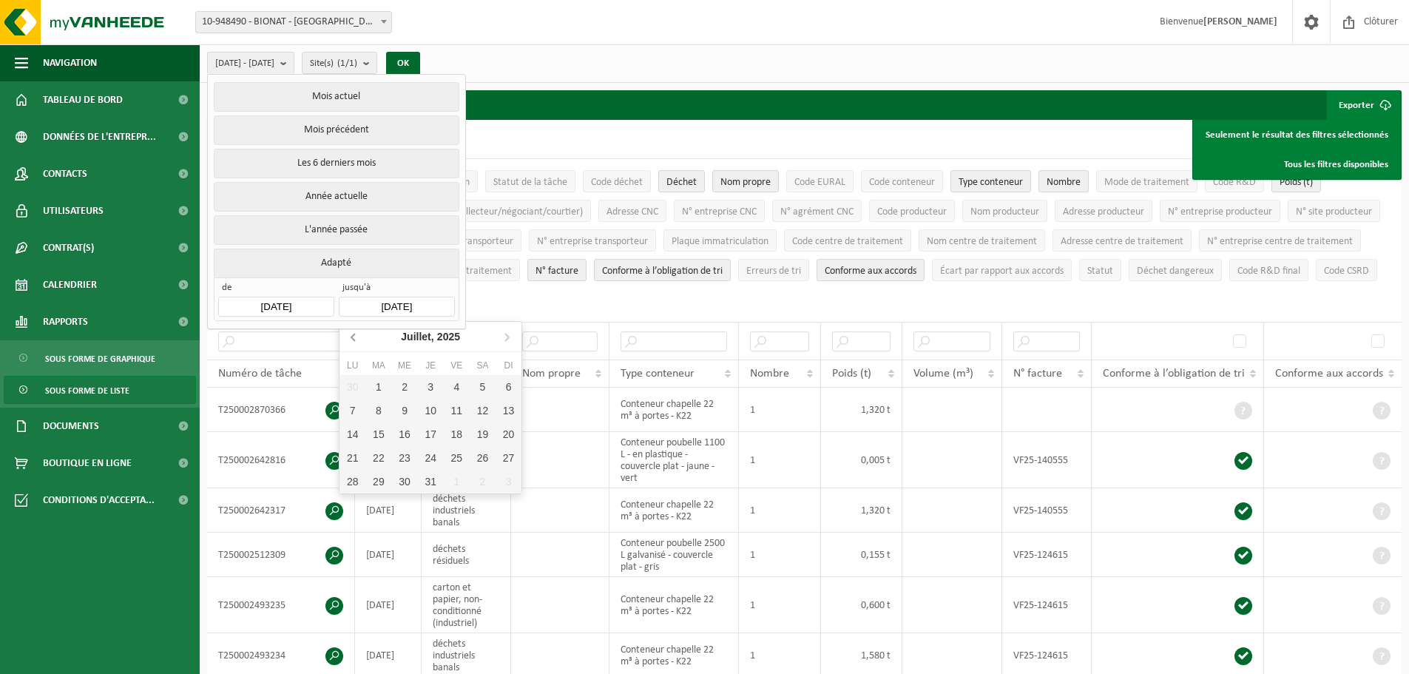
click at [344, 334] on icon at bounding box center [355, 337] width 24 height 24
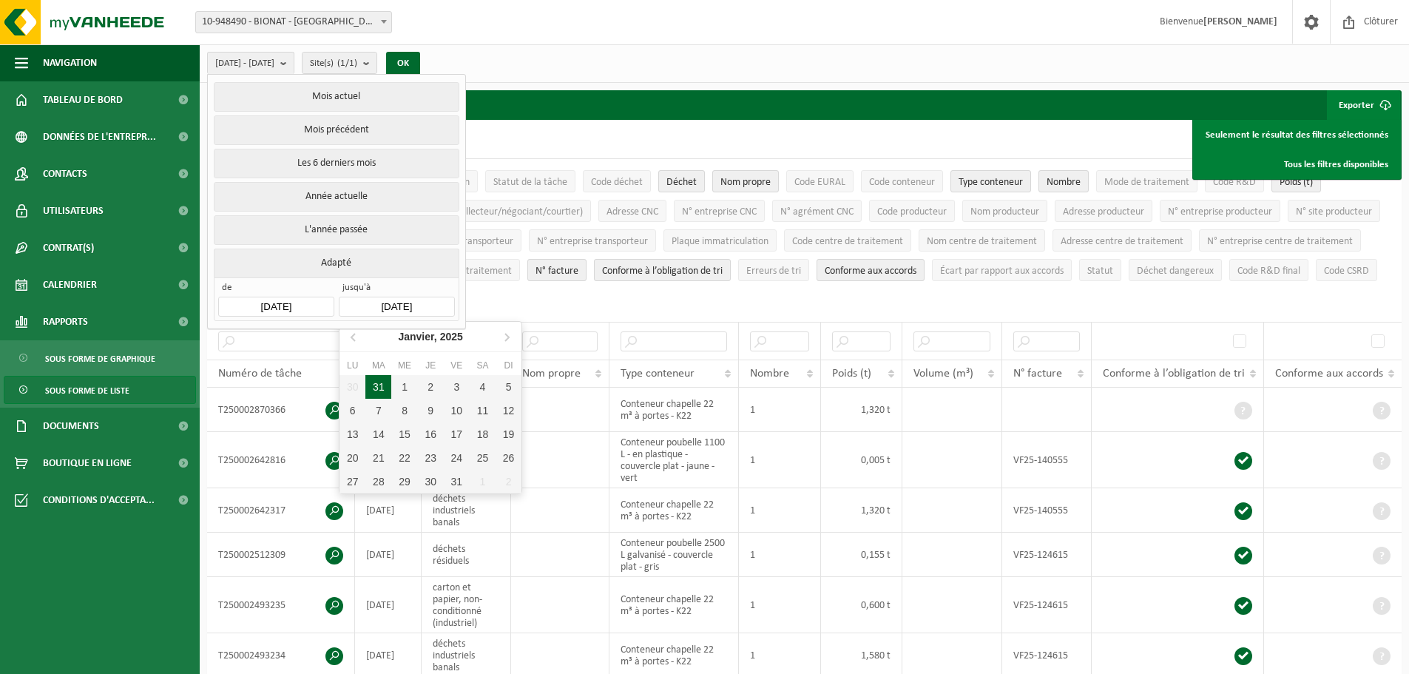
click at [376, 385] on div "31" at bounding box center [379, 387] width 26 height 24
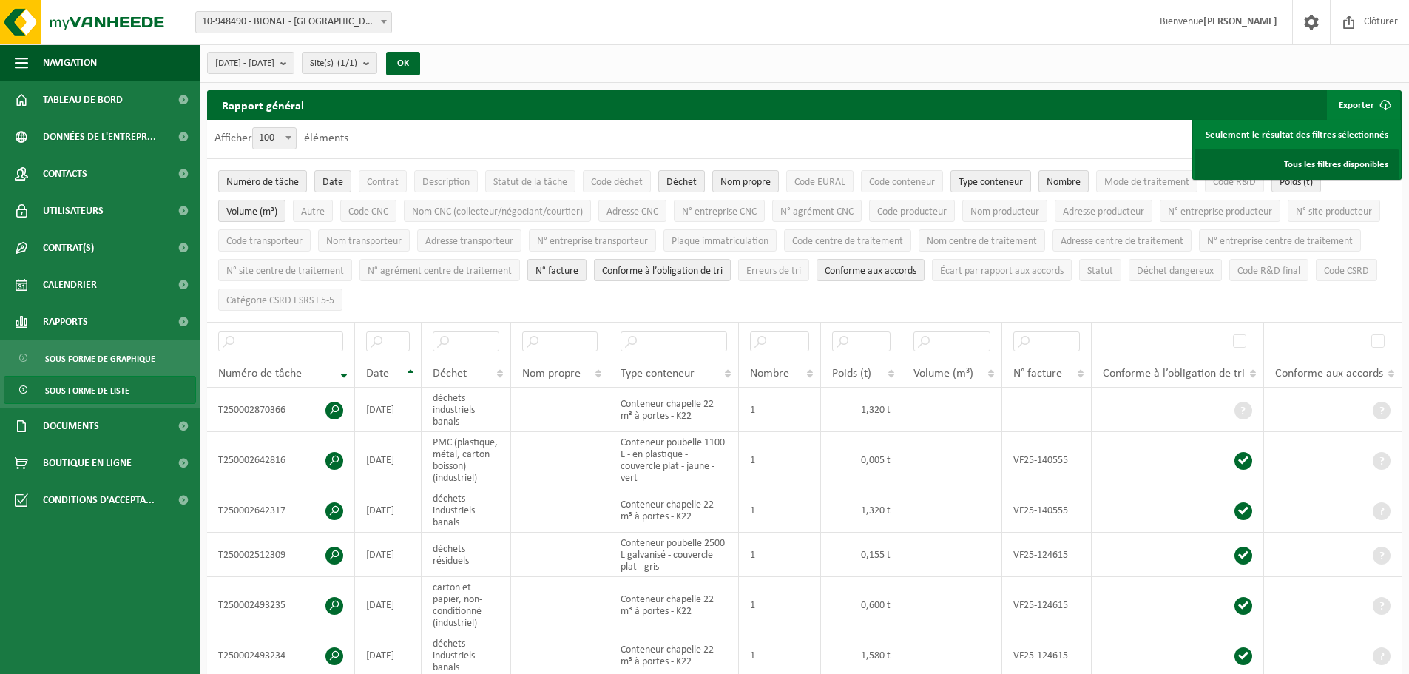
click at [1306, 161] on link "Tous les filtres disponibles" at bounding box center [1297, 164] width 205 height 30
click at [420, 66] on button "OK" at bounding box center [403, 64] width 34 height 24
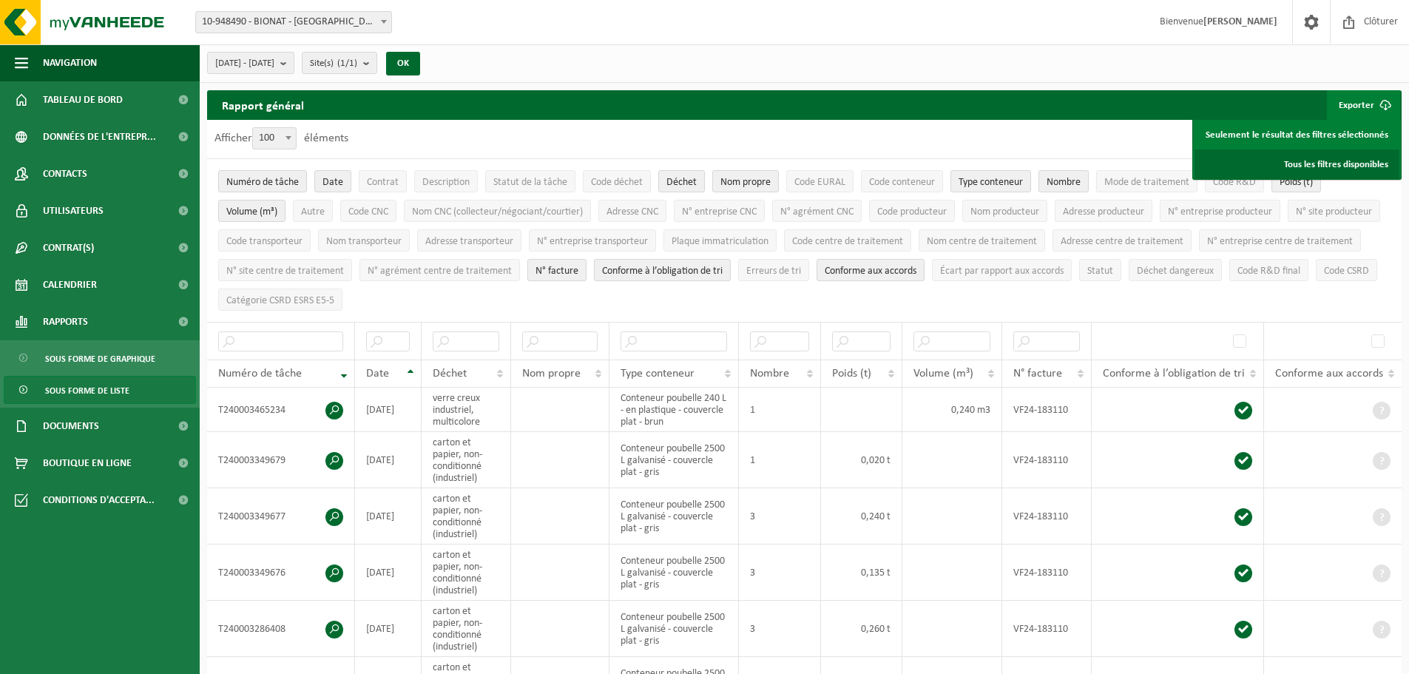
click at [1350, 164] on link "Tous les filtres disponibles" at bounding box center [1297, 164] width 205 height 30
